Goal: Transaction & Acquisition: Obtain resource

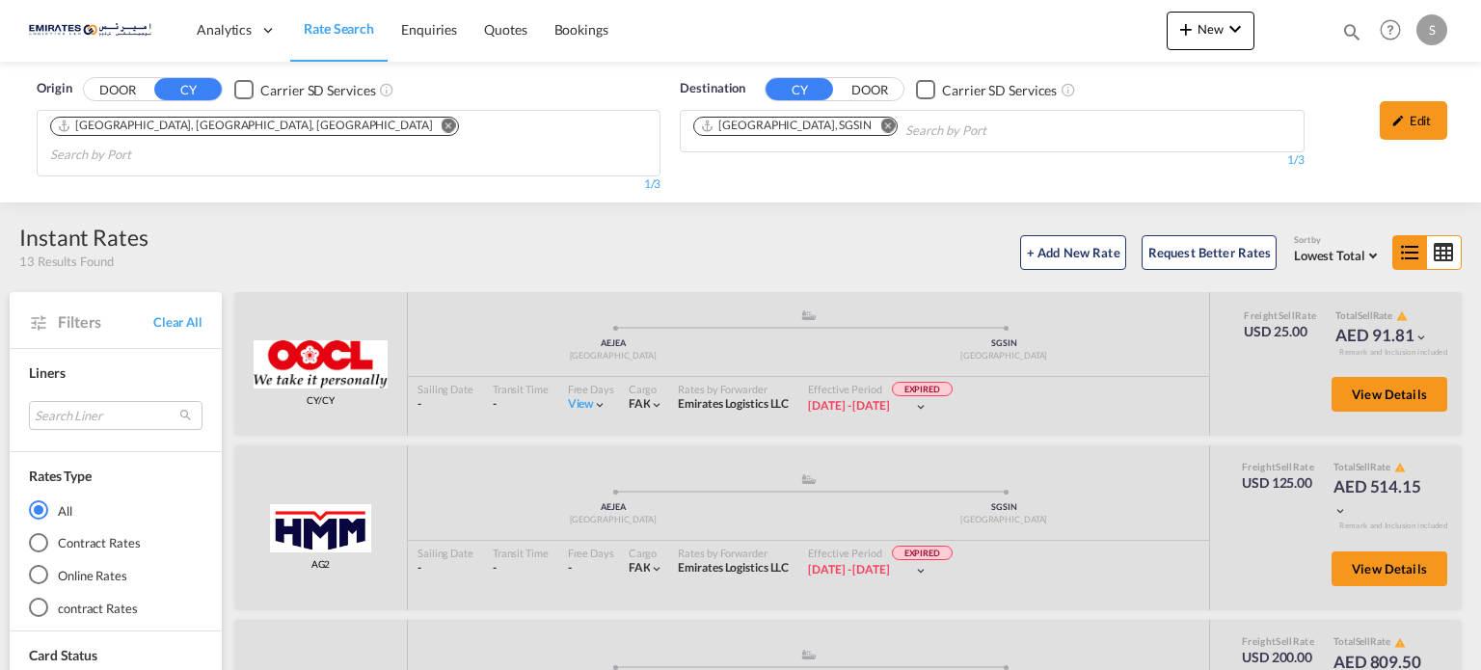
click at [880, 127] on md-icon "Remove" at bounding box center [887, 126] width 14 height 14
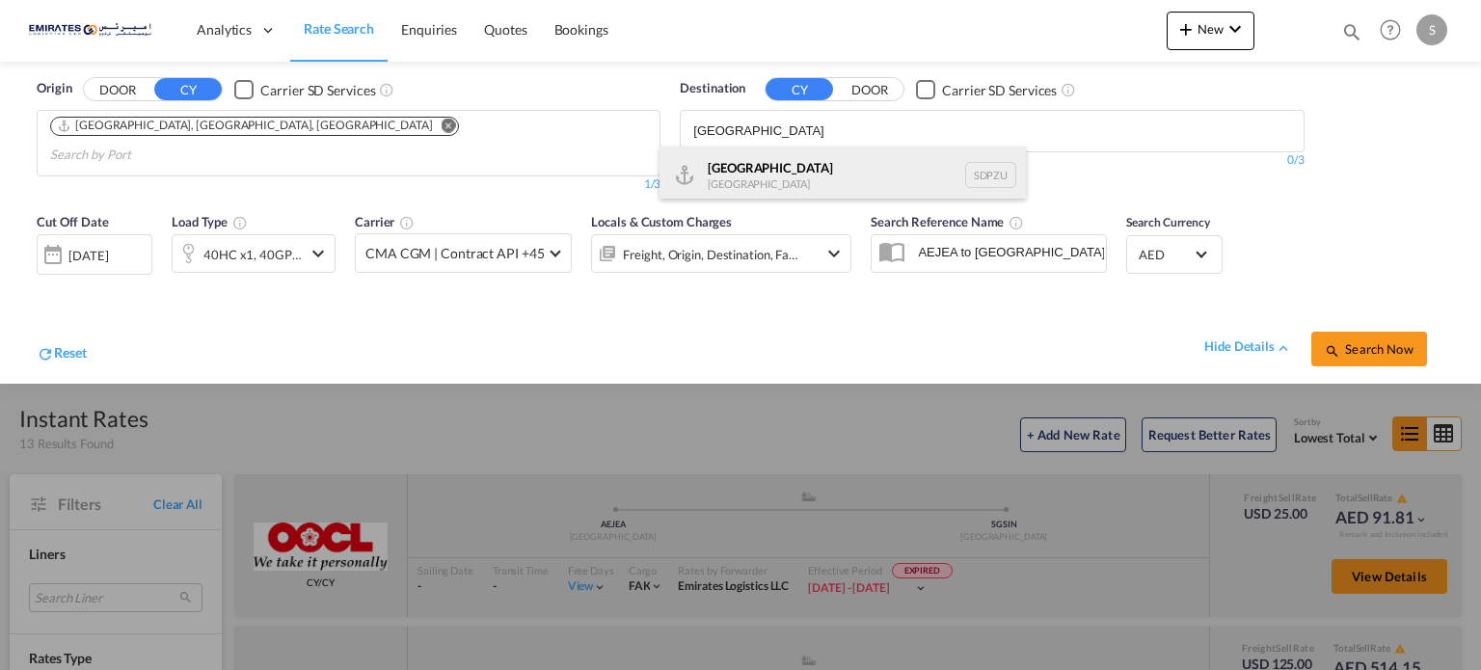
type input "[GEOGRAPHIC_DATA]"
click at [716, 180] on div "[GEOGRAPHIC_DATA] [GEOGRAPHIC_DATA] SDPZU" at bounding box center [842, 176] width 366 height 58
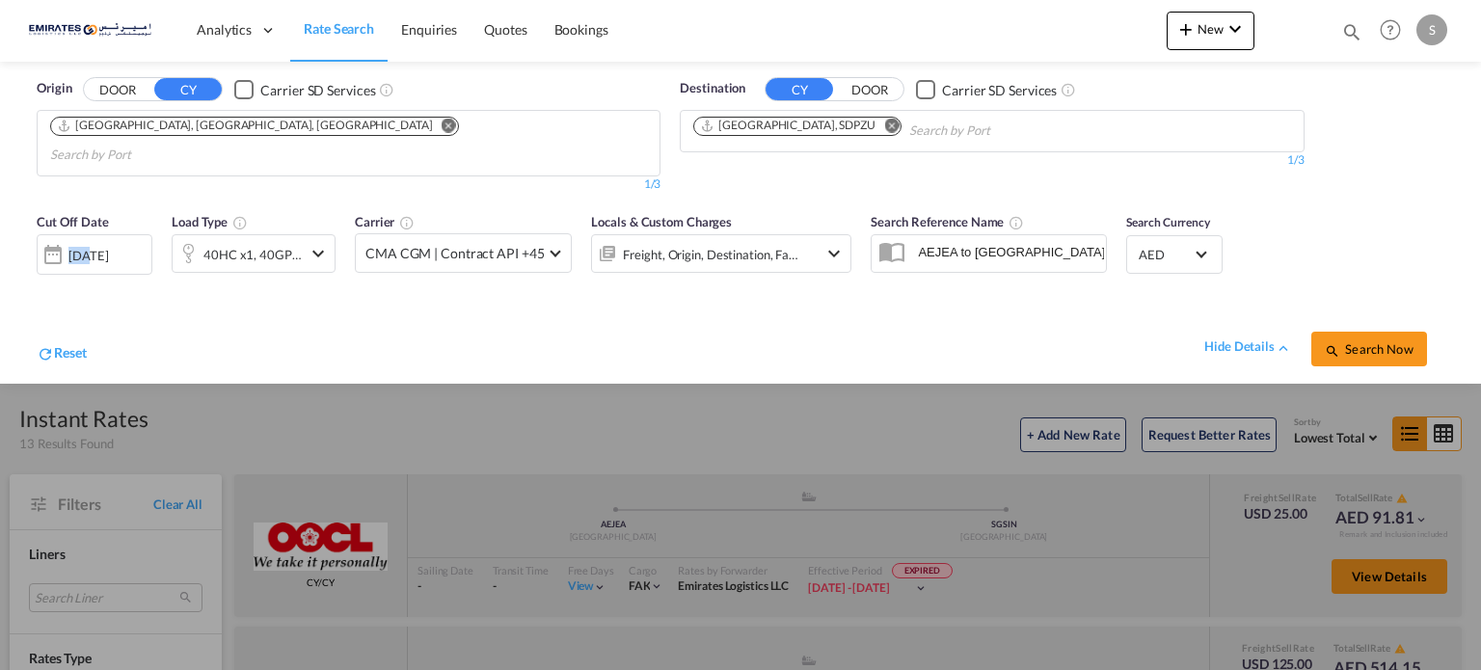
click at [75, 247] on div "[DATE]" at bounding box center [88, 255] width 40 height 17
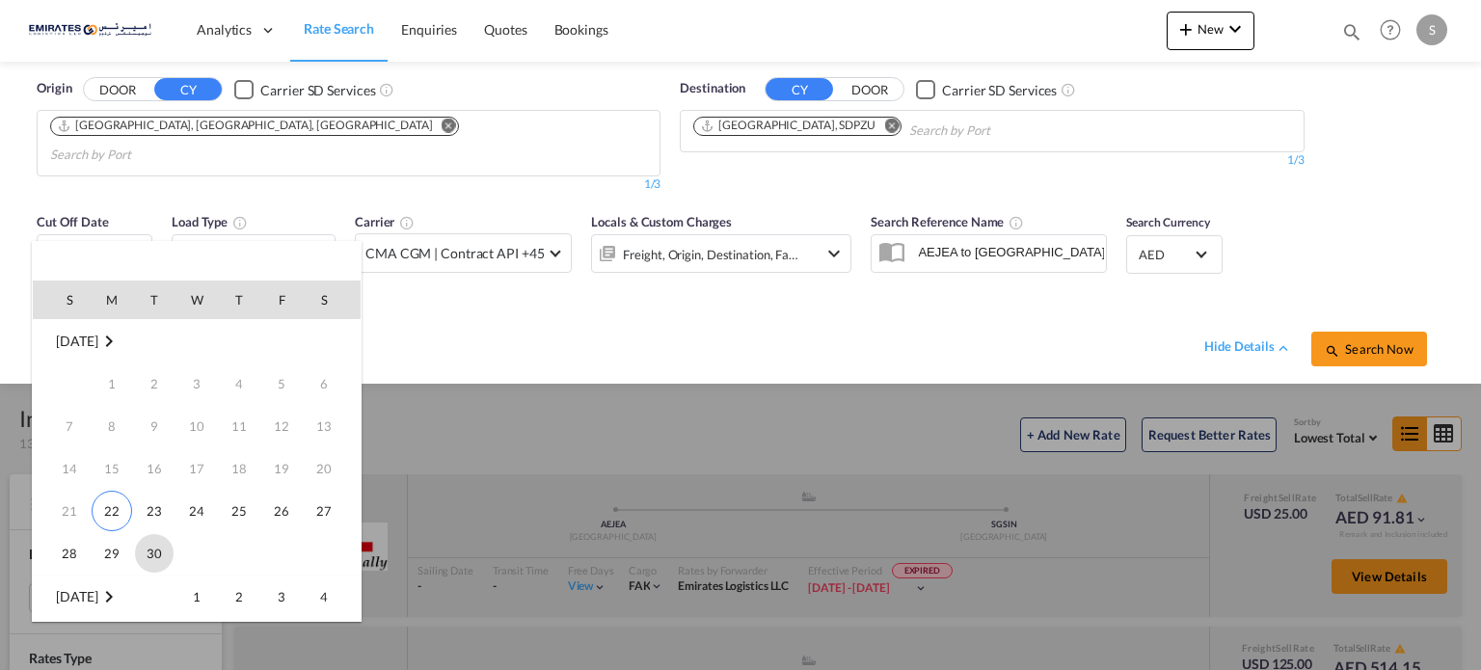
click at [143, 552] on span "30" at bounding box center [154, 553] width 39 height 39
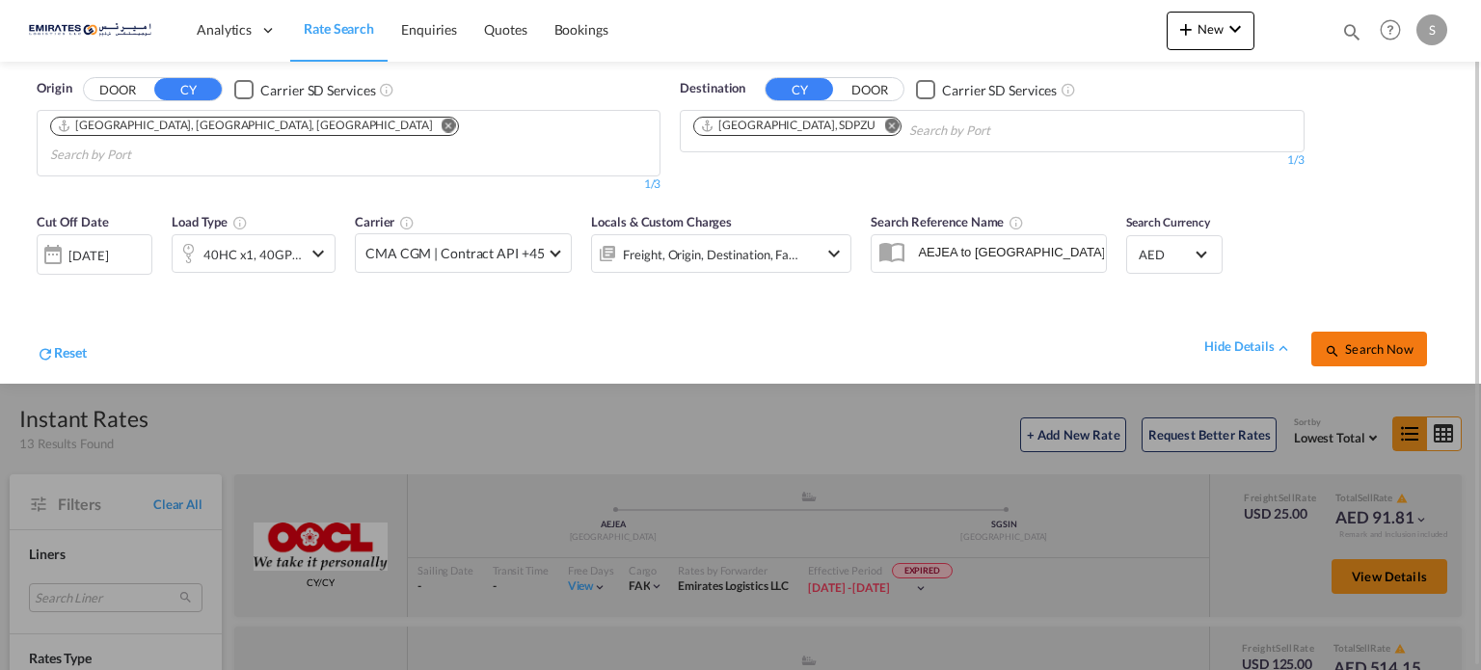
click at [1383, 341] on span "Search Now" at bounding box center [1369, 348] width 88 height 15
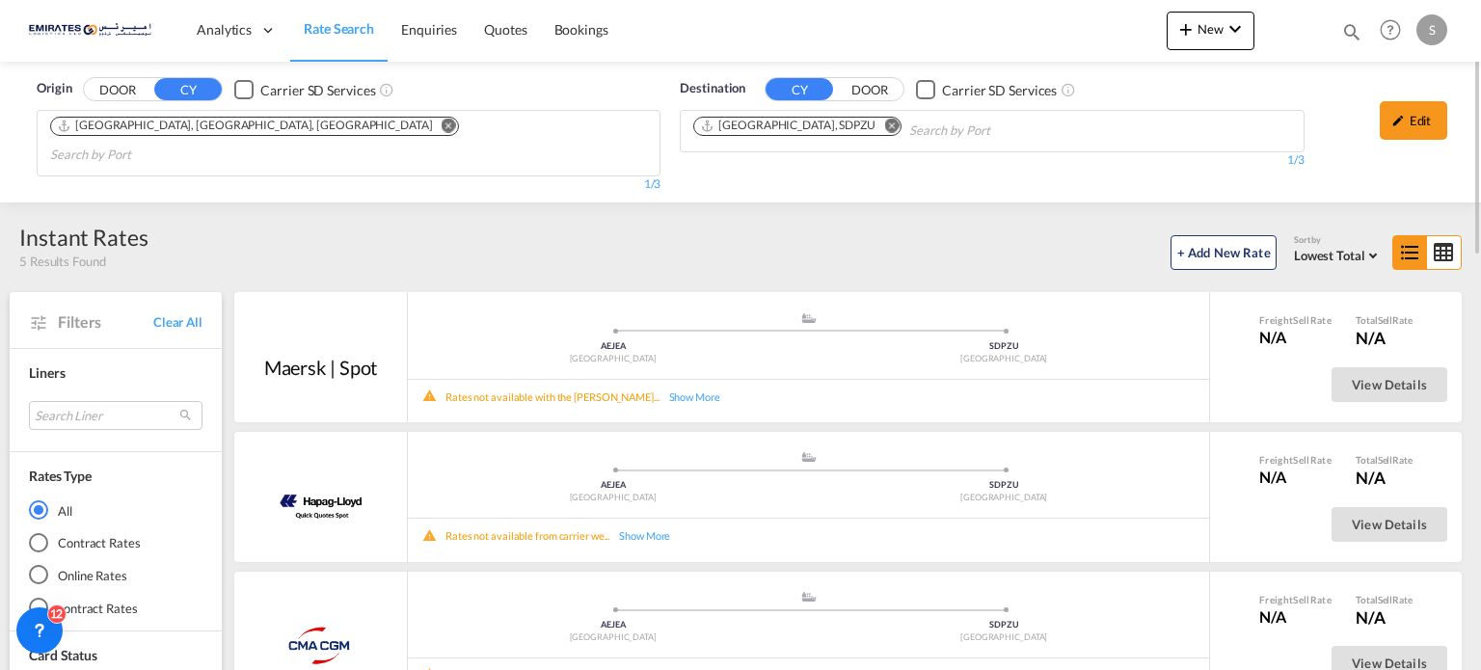
click at [884, 123] on md-icon "Remove" at bounding box center [891, 126] width 14 height 14
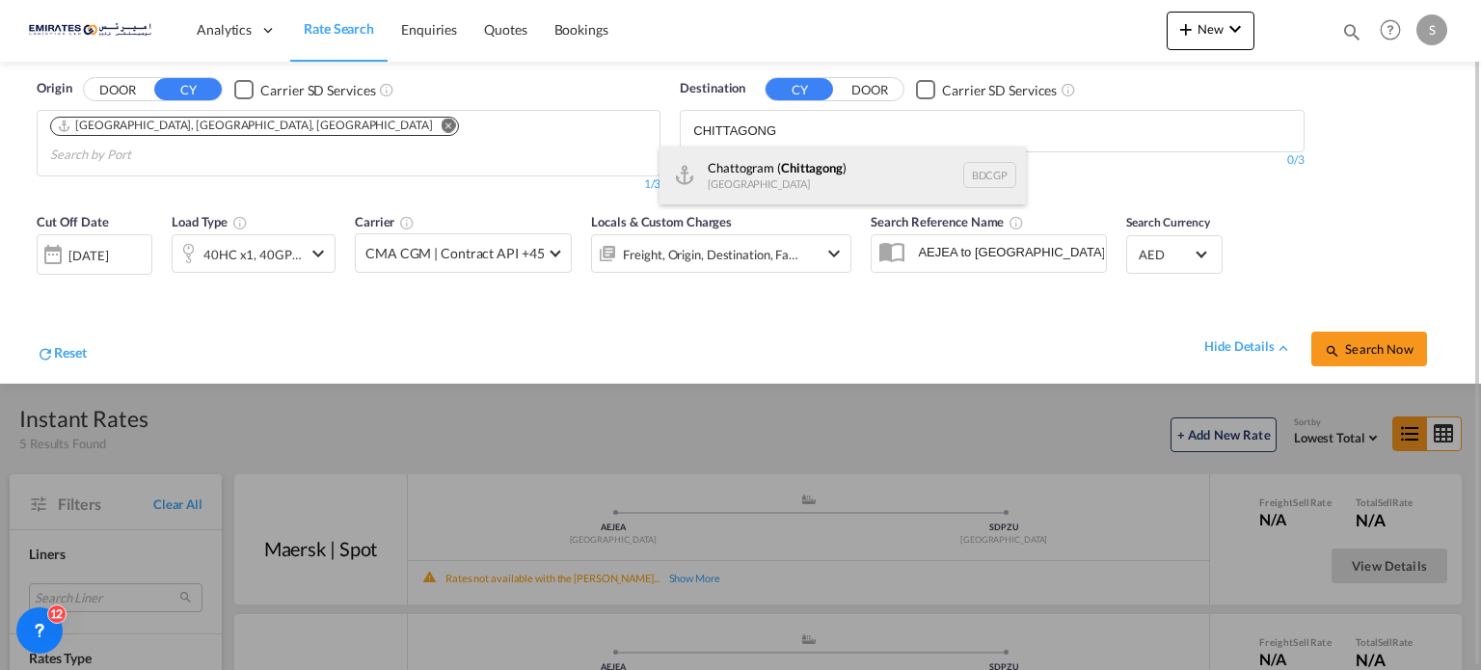
type input "CHITTAGONG"
click at [813, 174] on div "Chattogram ( [GEOGRAPHIC_DATA] ) [GEOGRAPHIC_DATA] BDCGP" at bounding box center [842, 176] width 366 height 58
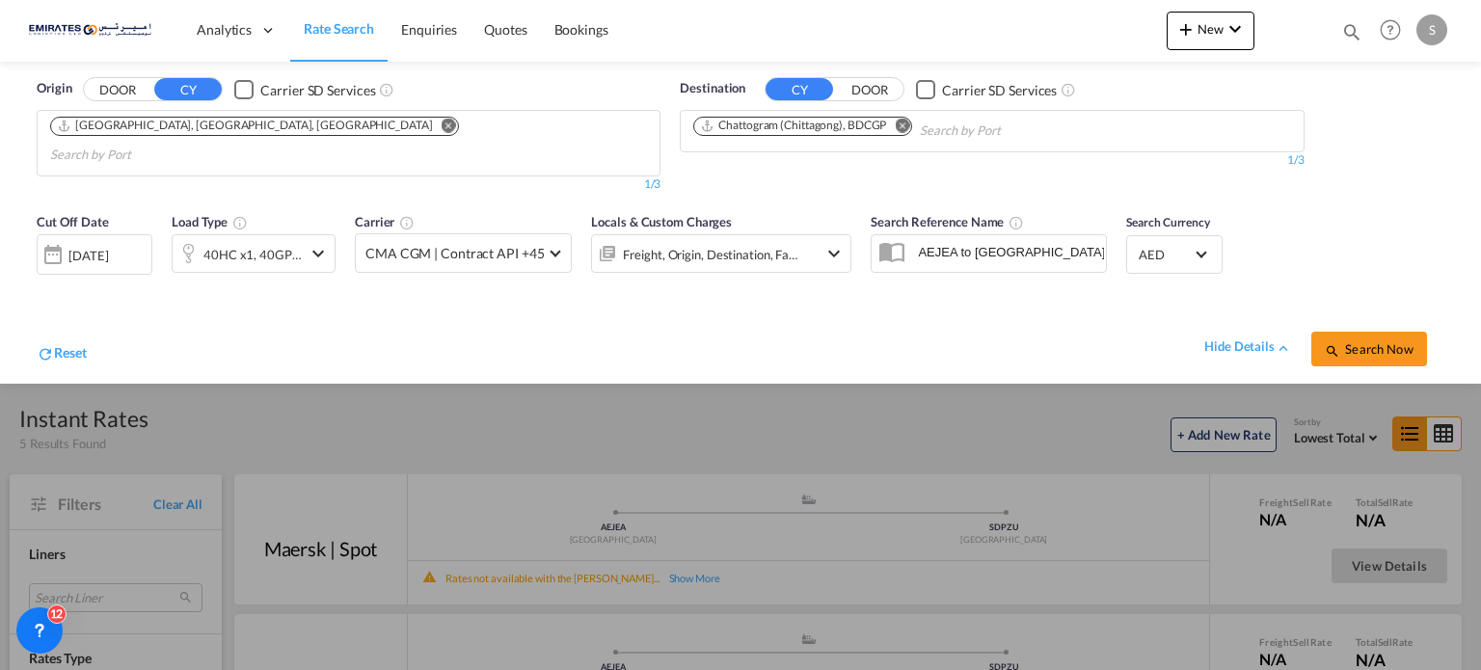
click at [906, 119] on md-icon "Remove" at bounding box center [902, 126] width 14 height 14
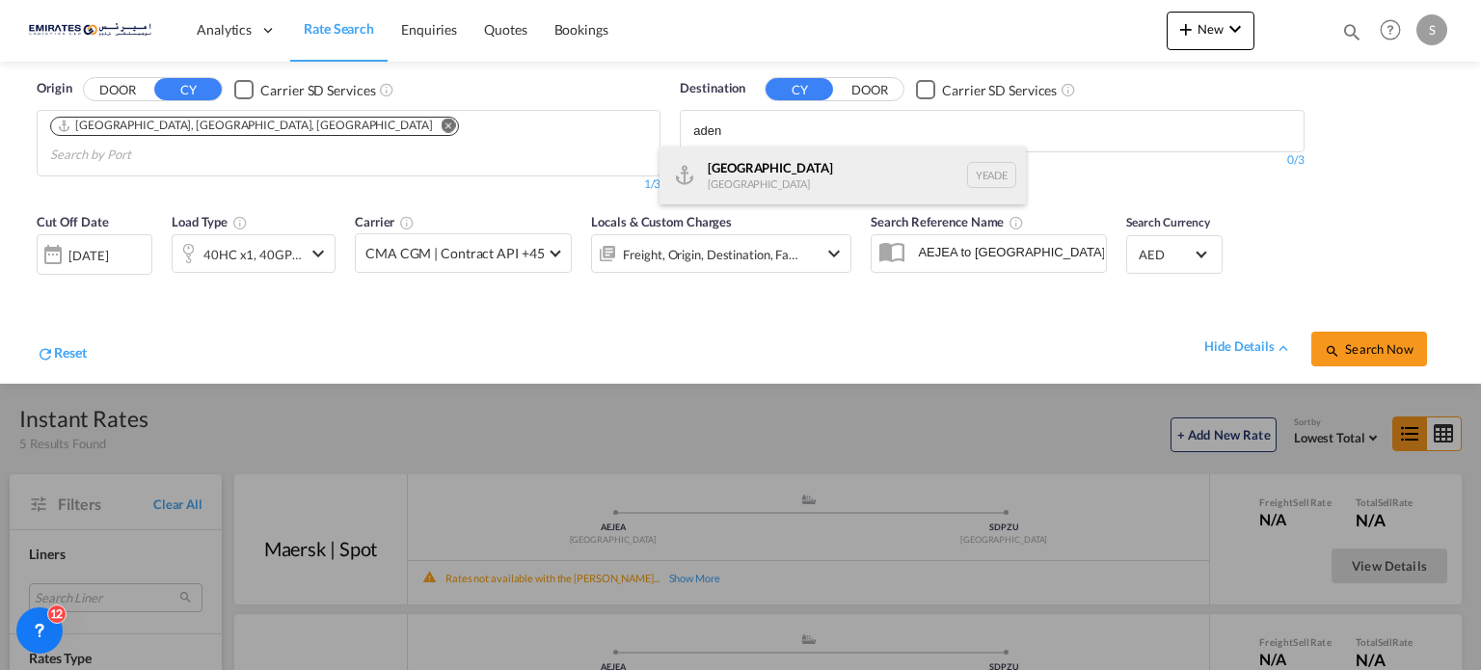
type input "aden"
click at [745, 183] on div "Aden [GEOGRAPHIC_DATA] [GEOGRAPHIC_DATA]" at bounding box center [842, 176] width 366 height 58
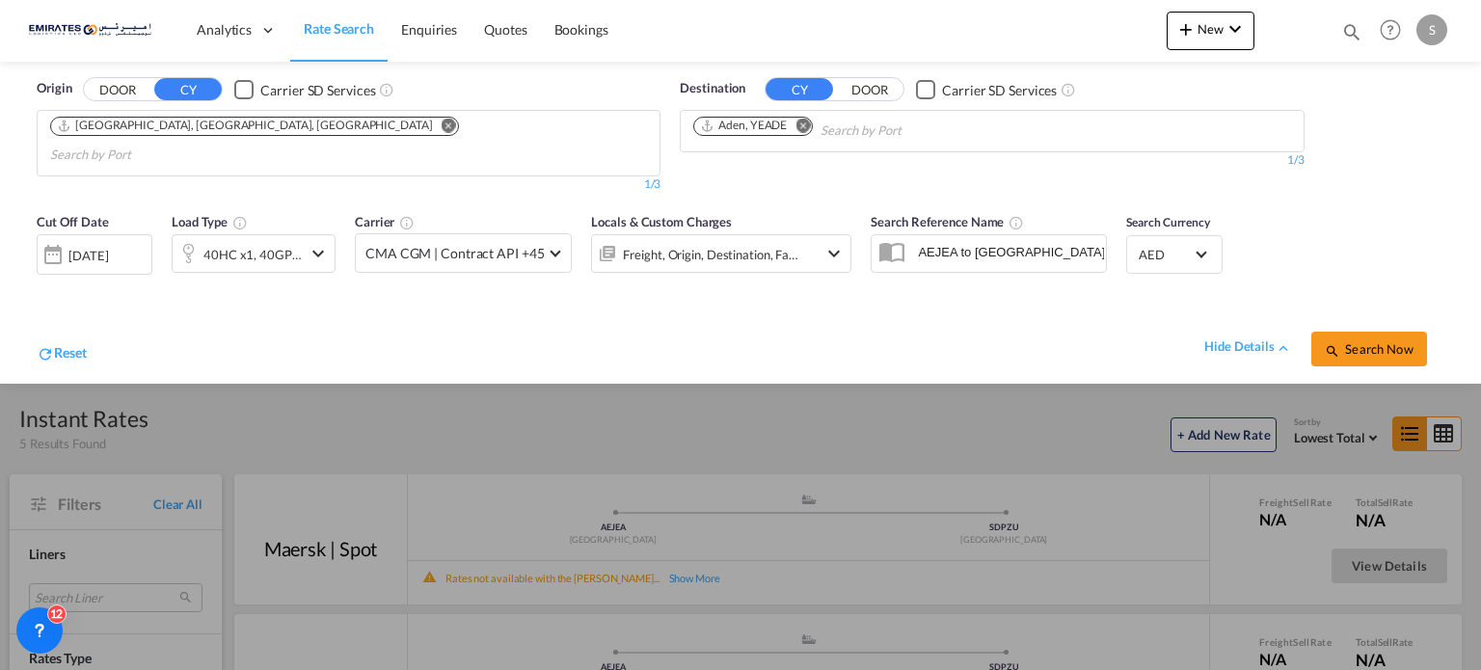
click at [1362, 339] on button "Search Now" at bounding box center [1369, 349] width 116 height 35
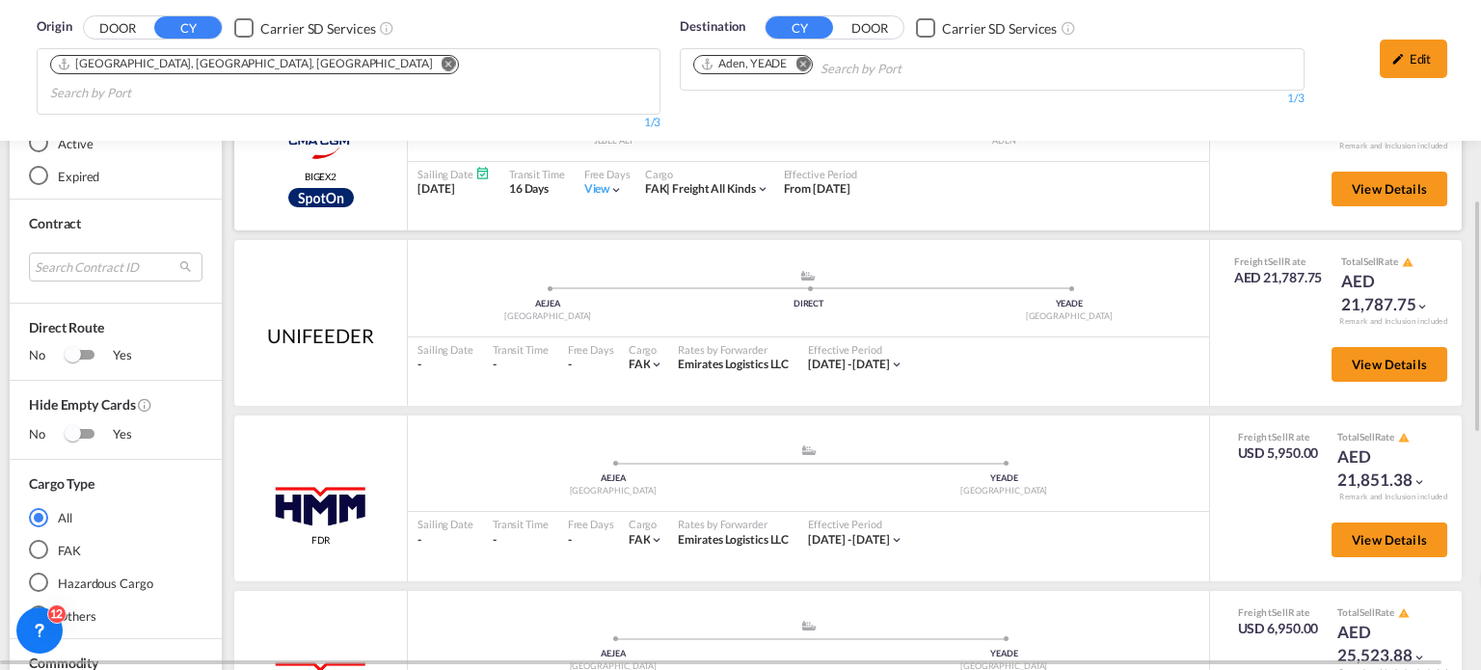
scroll to position [868, 0]
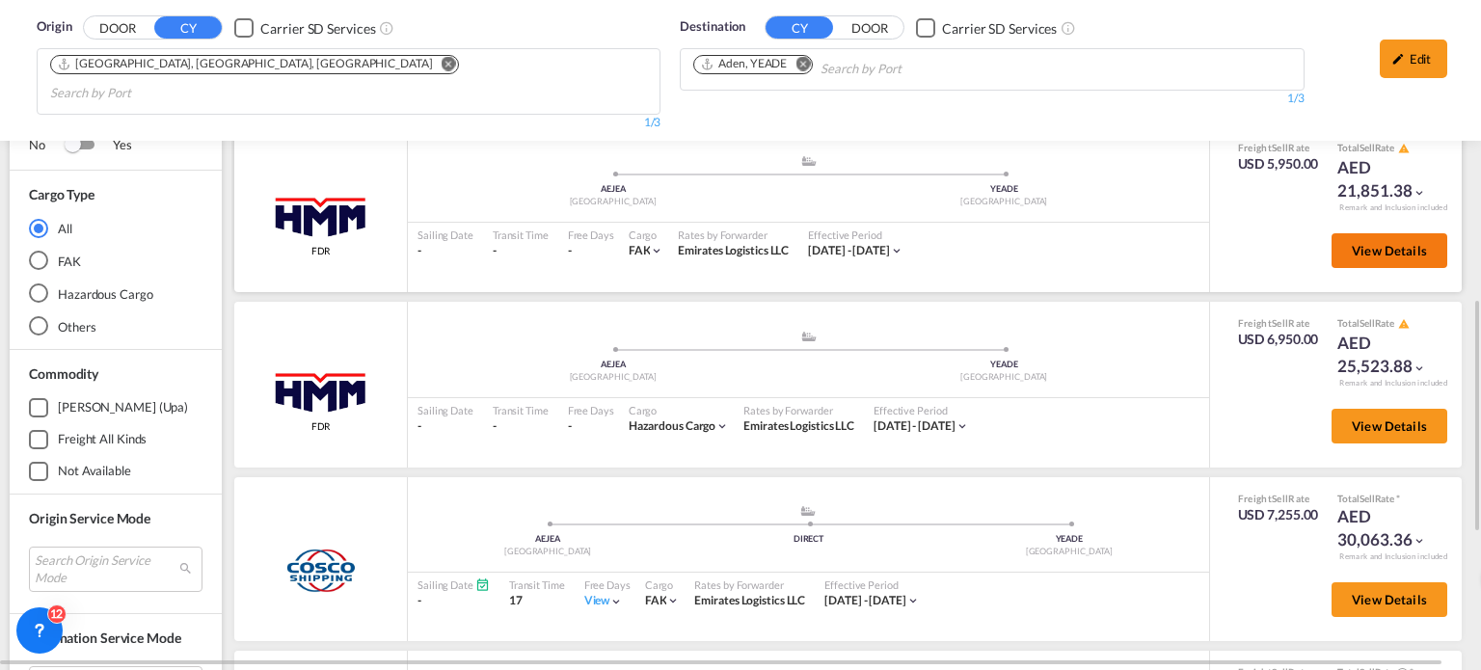
click at [1375, 233] on button "View Details" at bounding box center [1389, 250] width 116 height 35
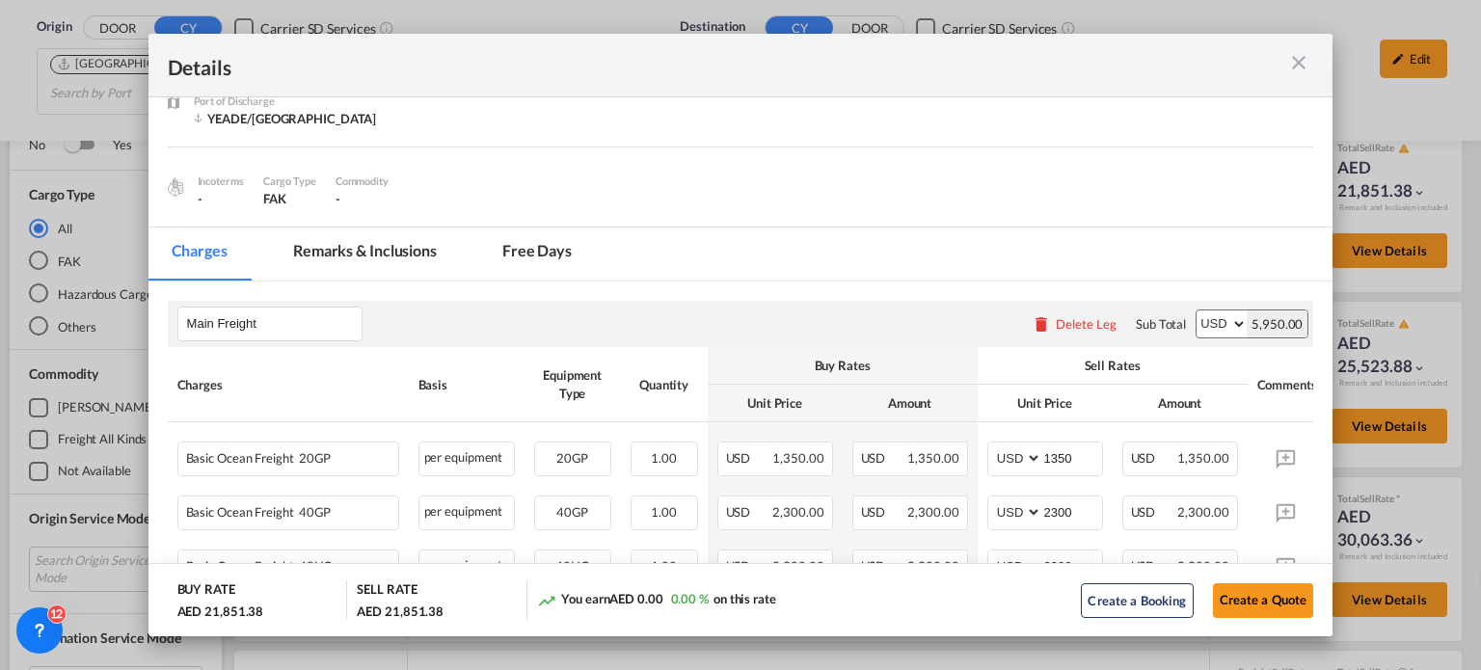
scroll to position [270, 0]
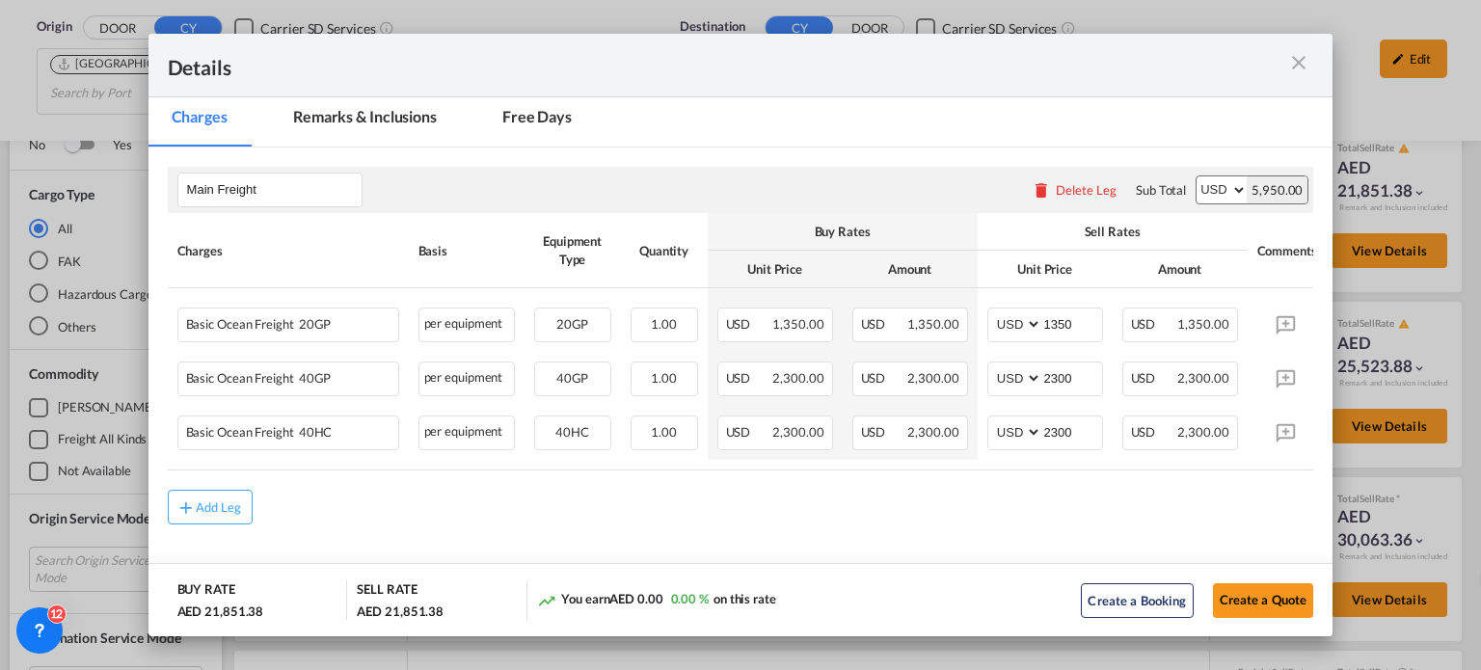
click at [1309, 63] on md-icon "icon-close m-3 fg-AAA8AD cursor" at bounding box center [1298, 62] width 23 height 23
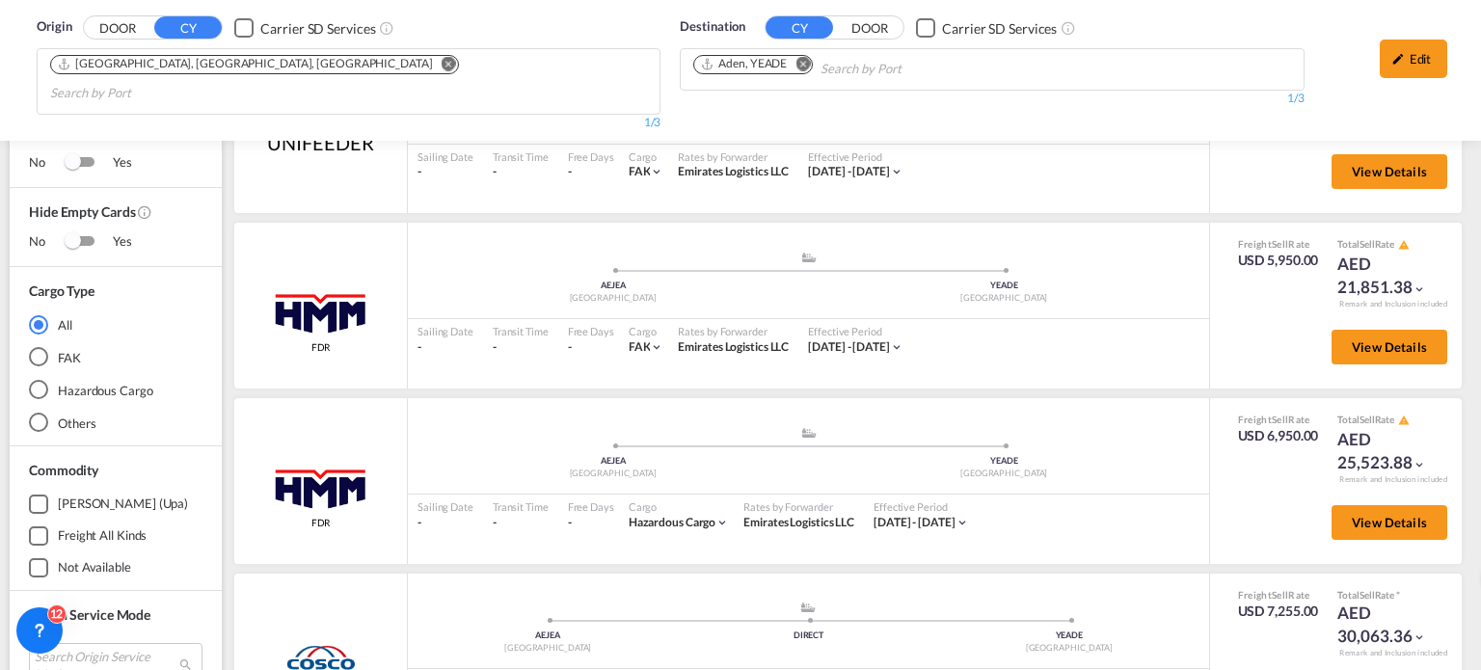
scroll to position [964, 0]
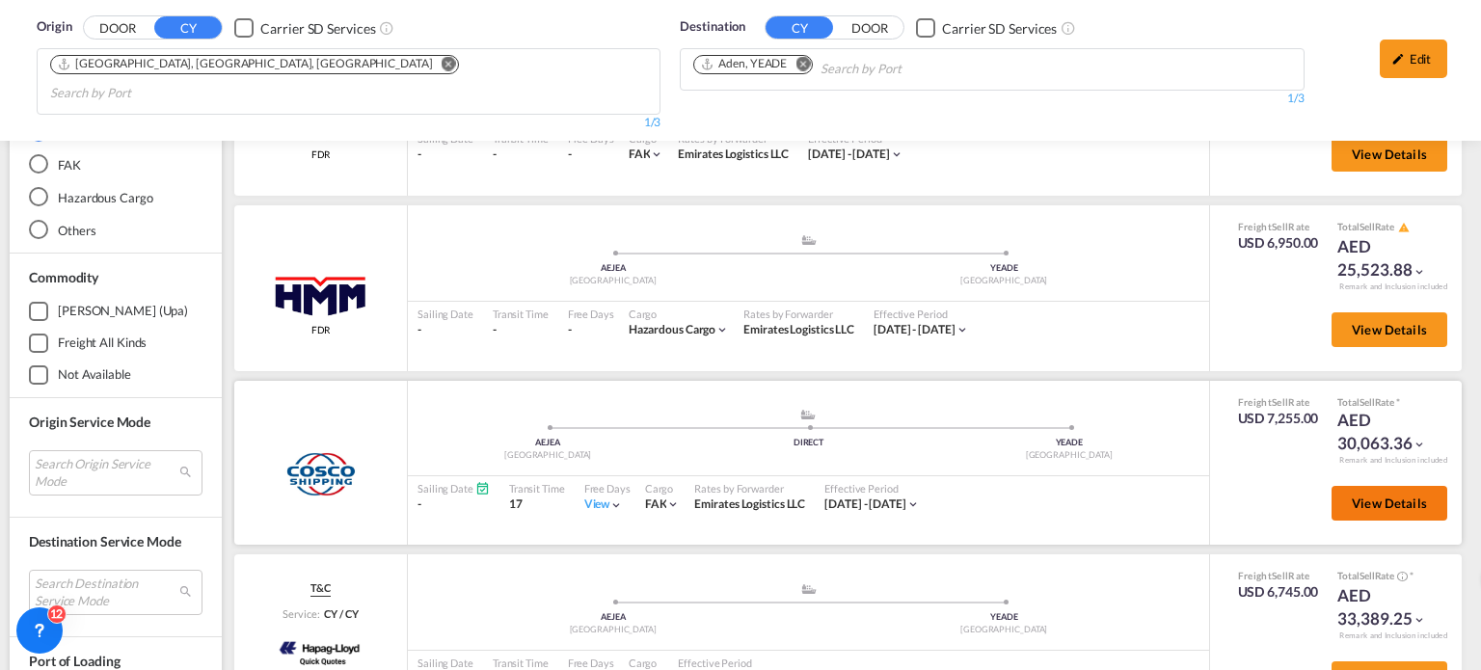
click at [1352, 495] on span "View Details" at bounding box center [1389, 502] width 75 height 15
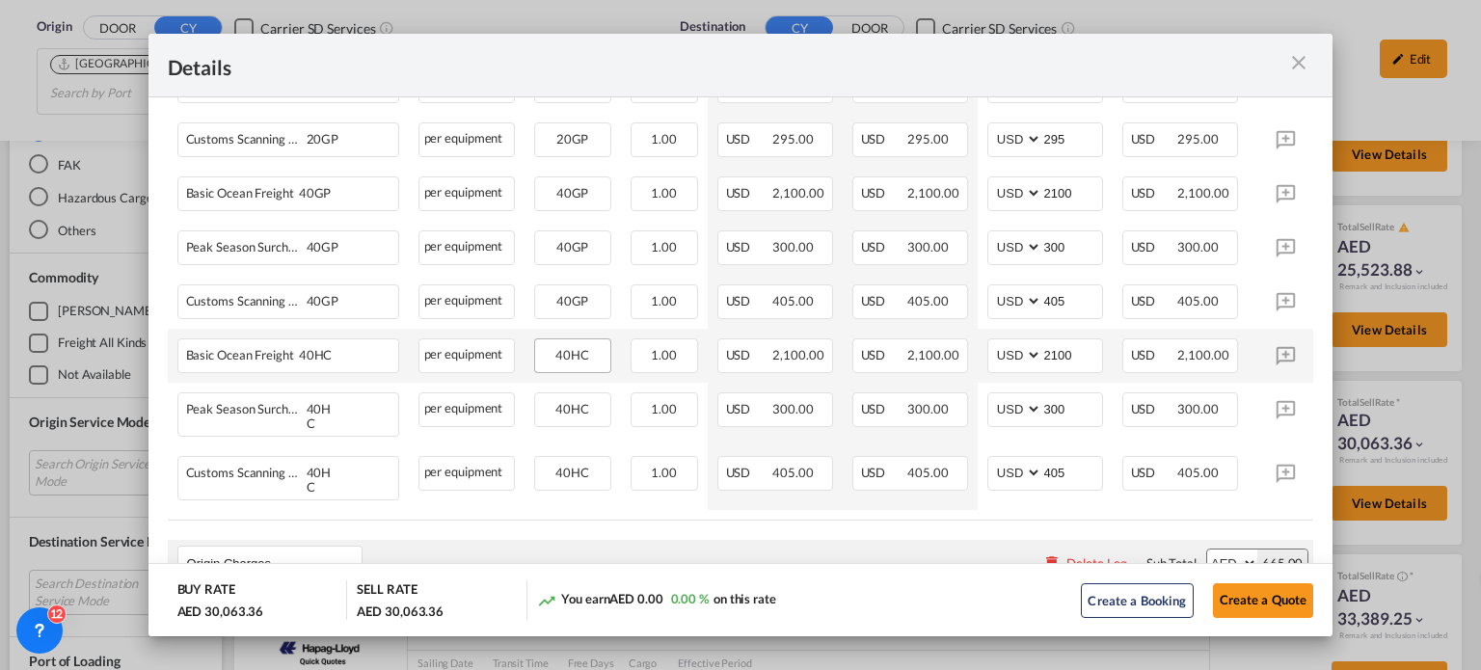
scroll to position [578, 0]
